Goal: Task Accomplishment & Management: Manage account settings

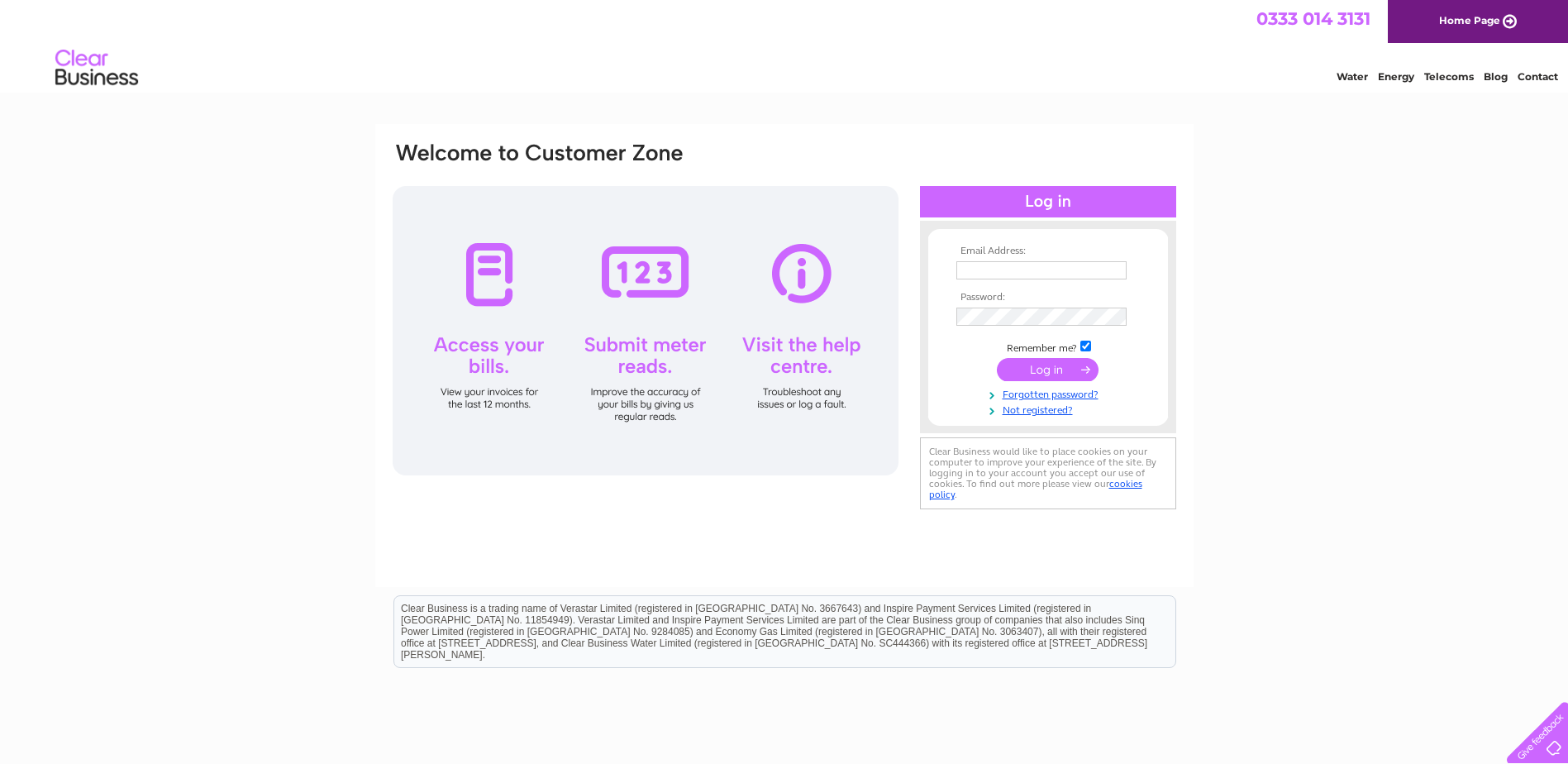
type input "[EMAIL_ADDRESS][DOMAIN_NAME]"
click at [1041, 368] on input "submit" at bounding box center [1048, 370] width 102 height 23
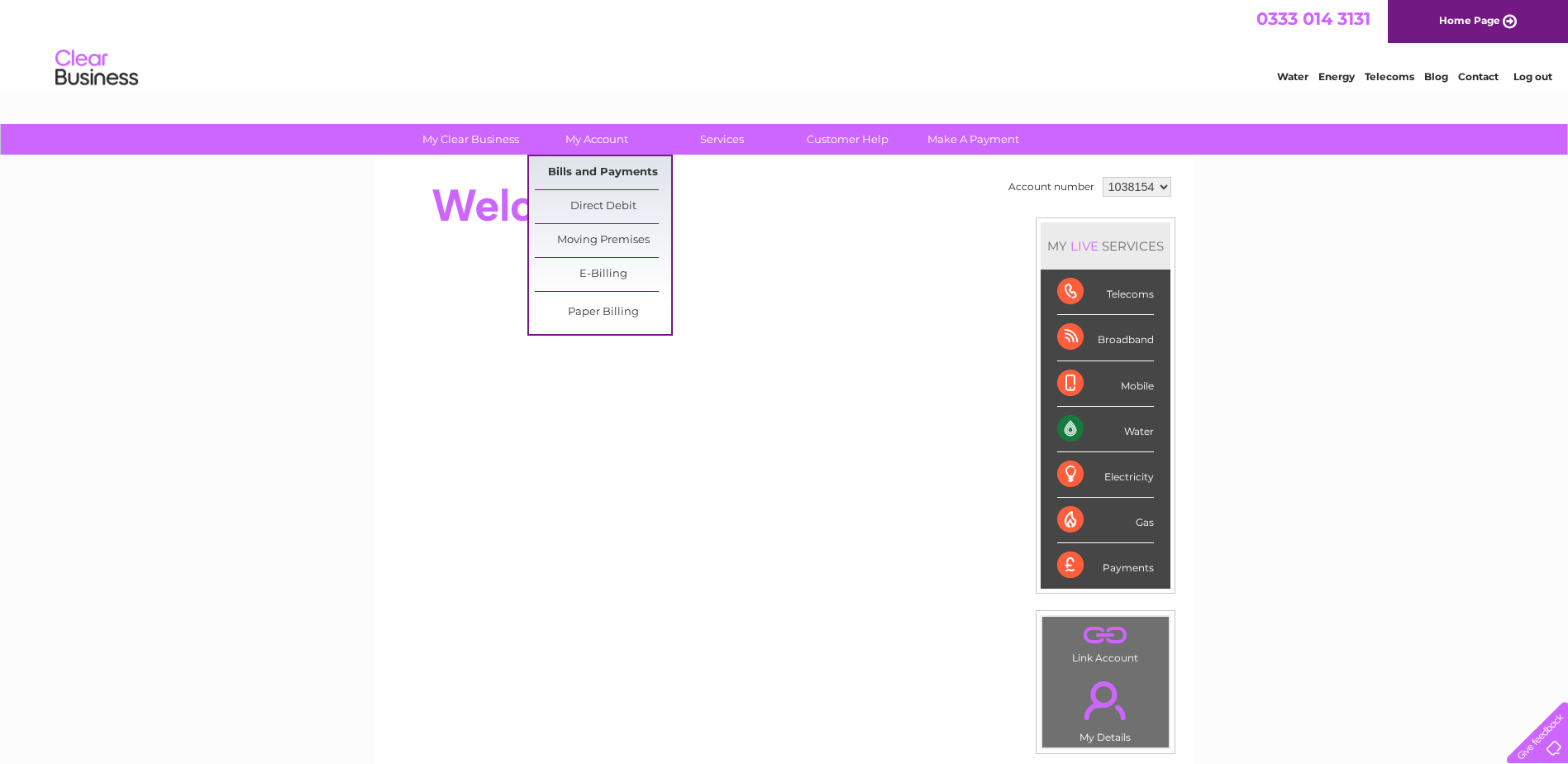
click at [601, 175] on link "Bills and Payments" at bounding box center [603, 172] width 136 height 33
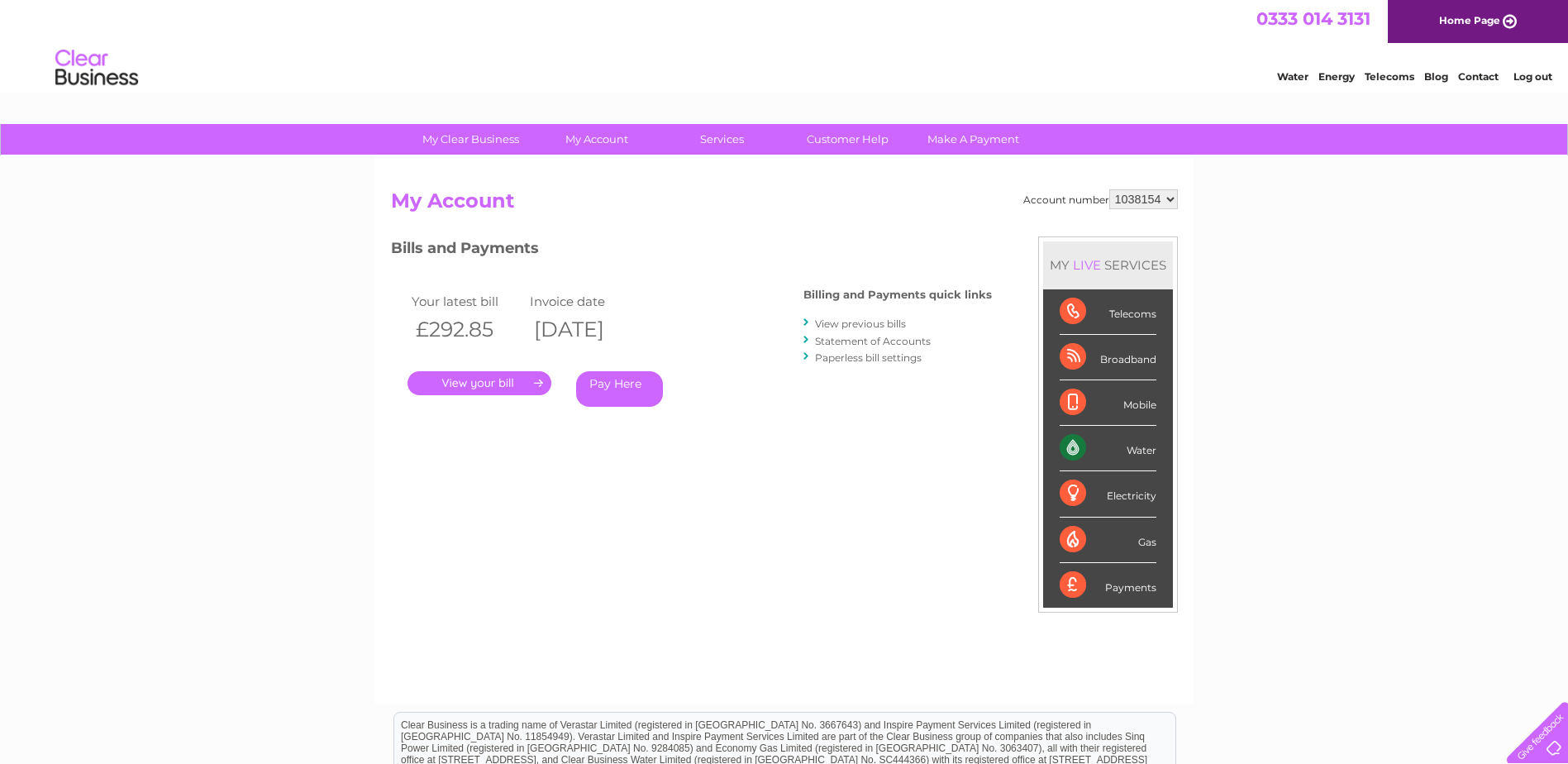
click at [507, 390] on link "." at bounding box center [479, 383] width 144 height 24
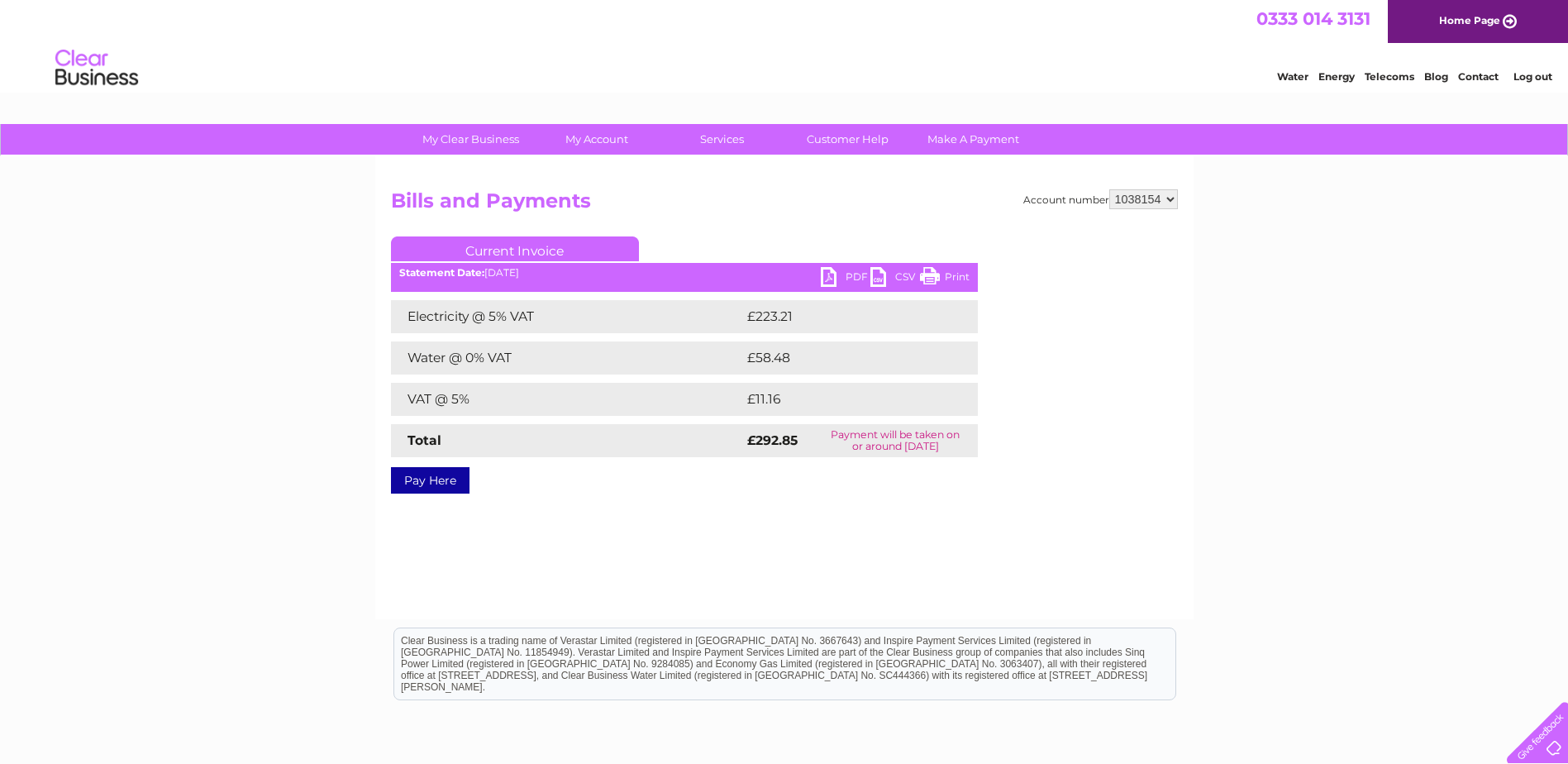
click at [829, 276] on link "PDF" at bounding box center [846, 278] width 50 height 24
